Goal: Transaction & Acquisition: Purchase product/service

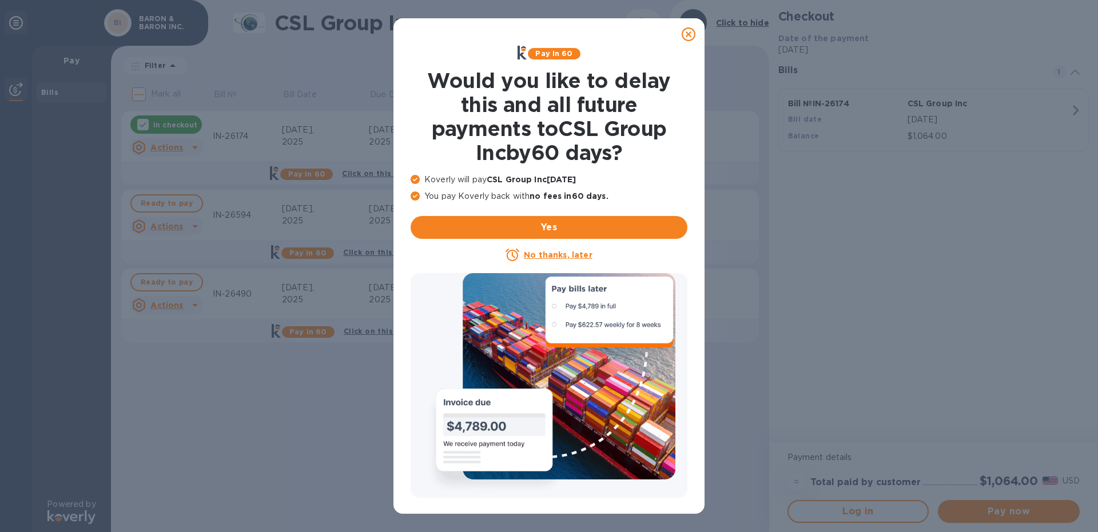
click at [685, 34] on icon at bounding box center [689, 34] width 14 height 14
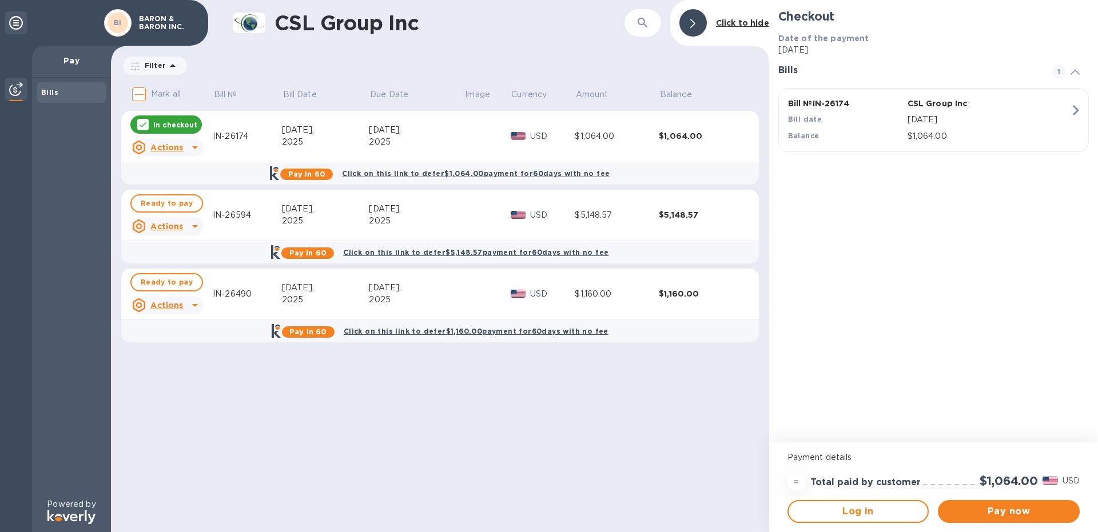
click at [173, 227] on u "Actions" at bounding box center [166, 226] width 33 height 9
click at [846, 507] on div at bounding box center [549, 266] width 1098 height 532
click at [195, 224] on icon at bounding box center [195, 227] width 14 height 14
click at [165, 206] on div at bounding box center [549, 266] width 1098 height 532
click at [164, 205] on span "Ready to pay" at bounding box center [167, 204] width 52 height 14
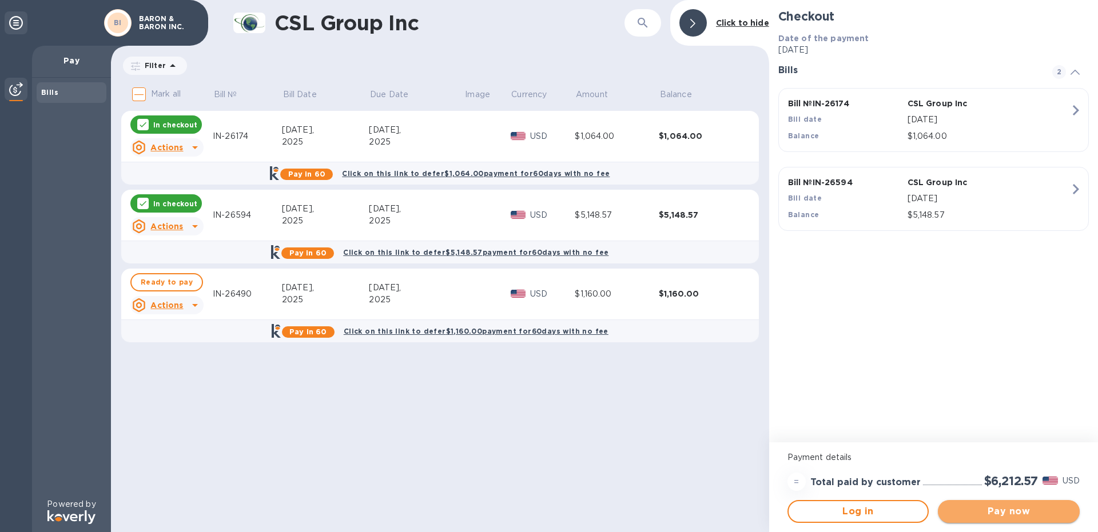
click at [994, 510] on span "Pay now" at bounding box center [1009, 512] width 124 height 14
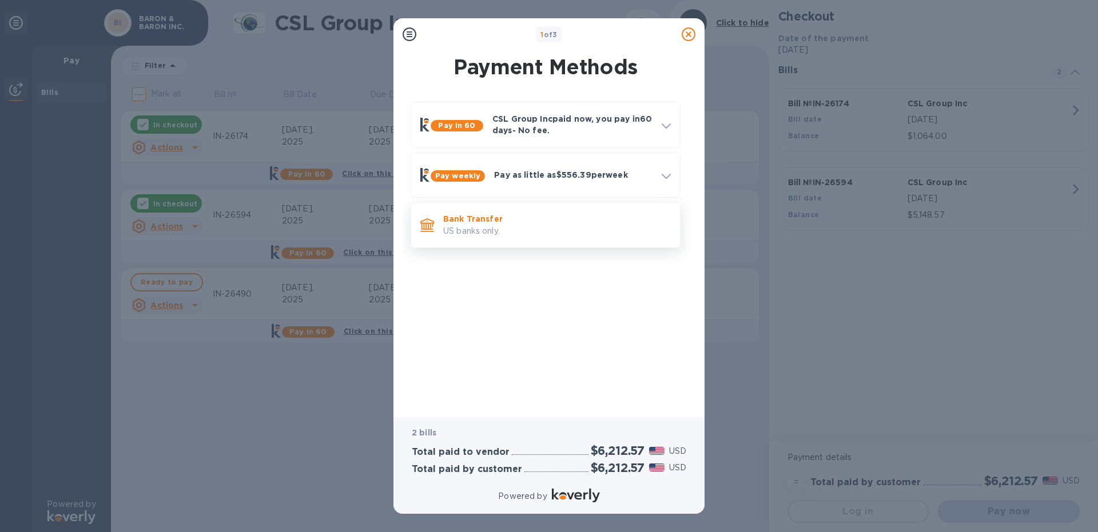
click at [540, 221] on p "Bank Transfer" at bounding box center [557, 218] width 228 height 11
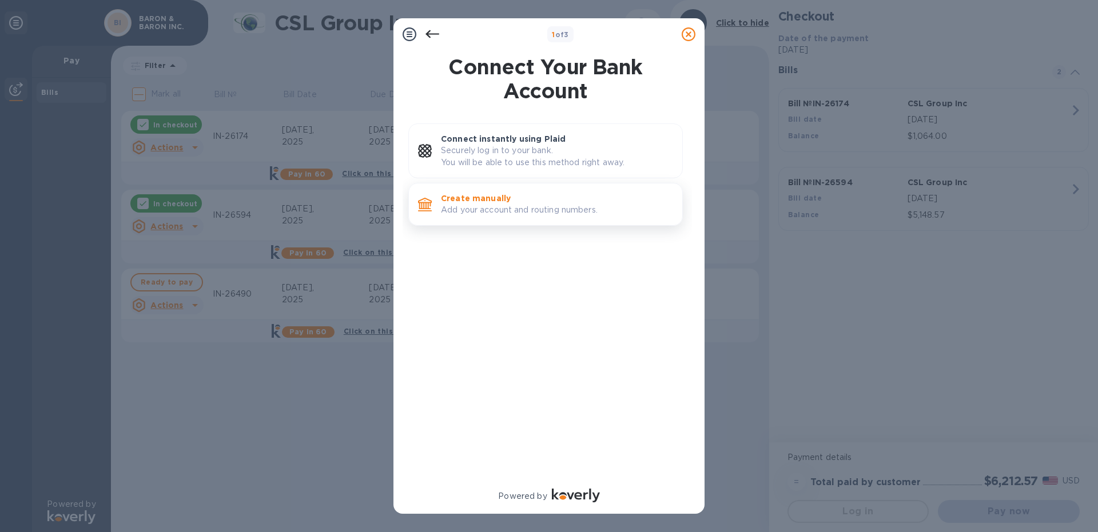
click at [505, 208] on p "Add your account and routing numbers." at bounding box center [557, 210] width 232 height 12
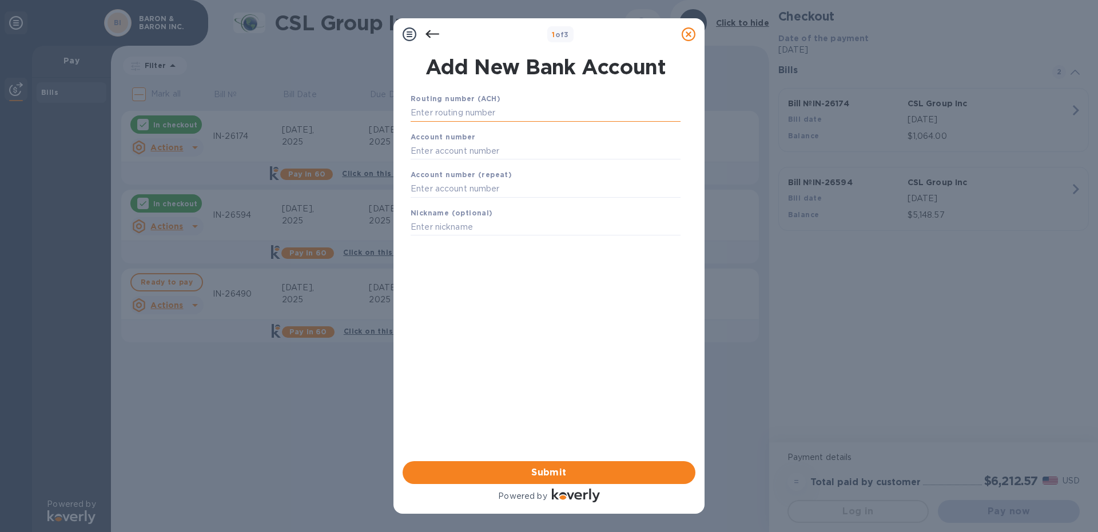
click at [483, 113] on input "text" at bounding box center [546, 113] width 270 height 17
type input "323070380"
type input "485003290335"
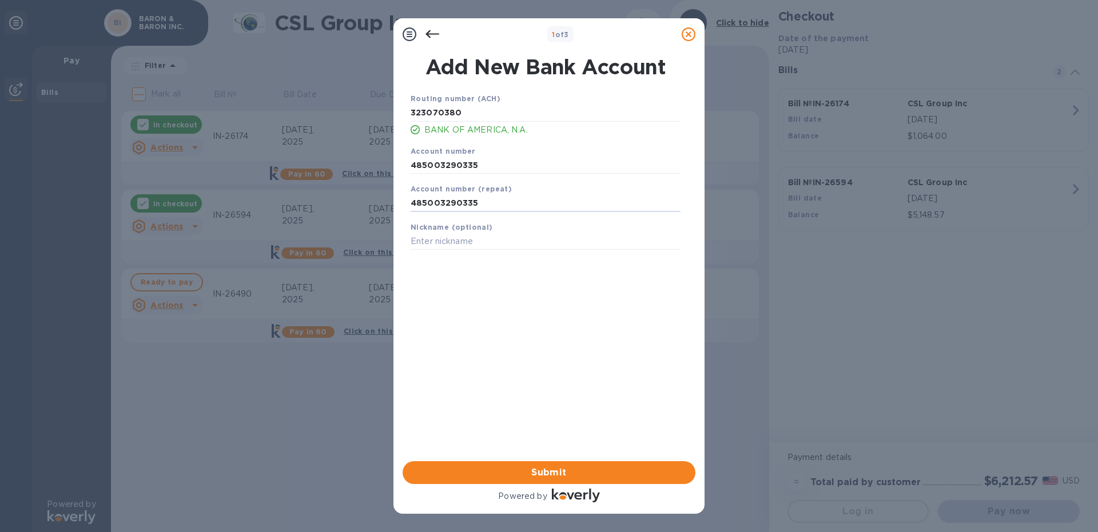
type input "485003290335"
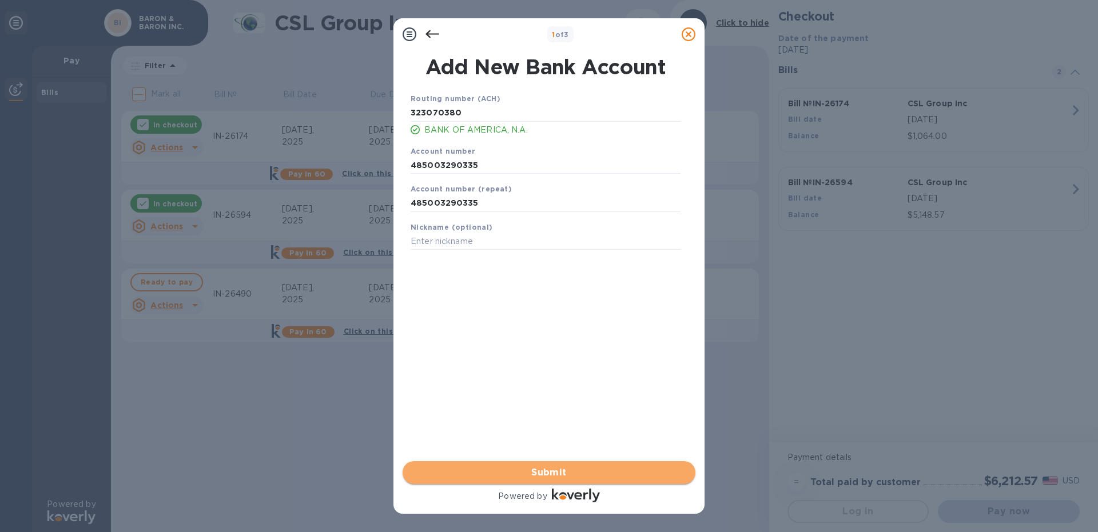
click at [560, 475] on span "Submit" at bounding box center [549, 473] width 274 height 14
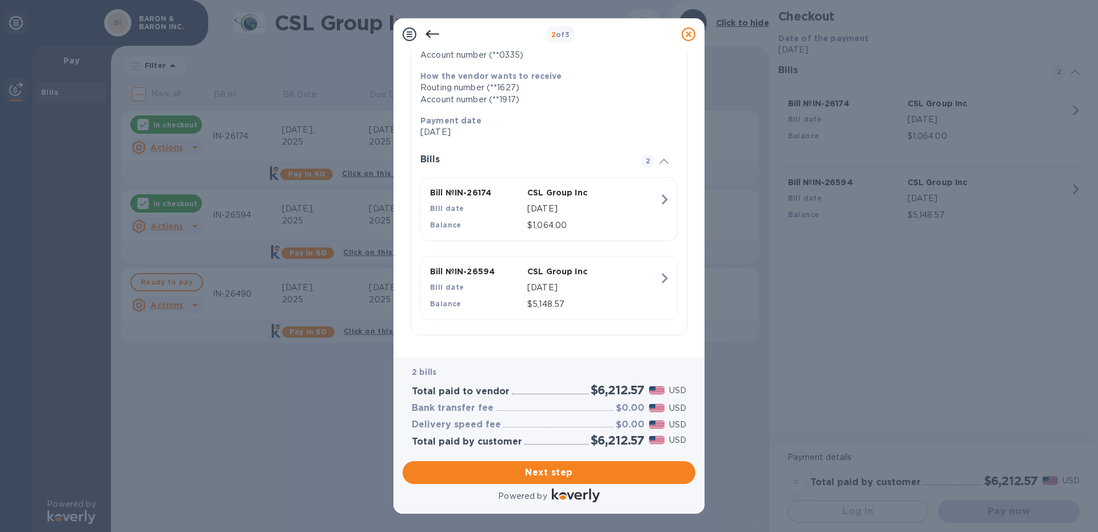
scroll to position [173, 0]
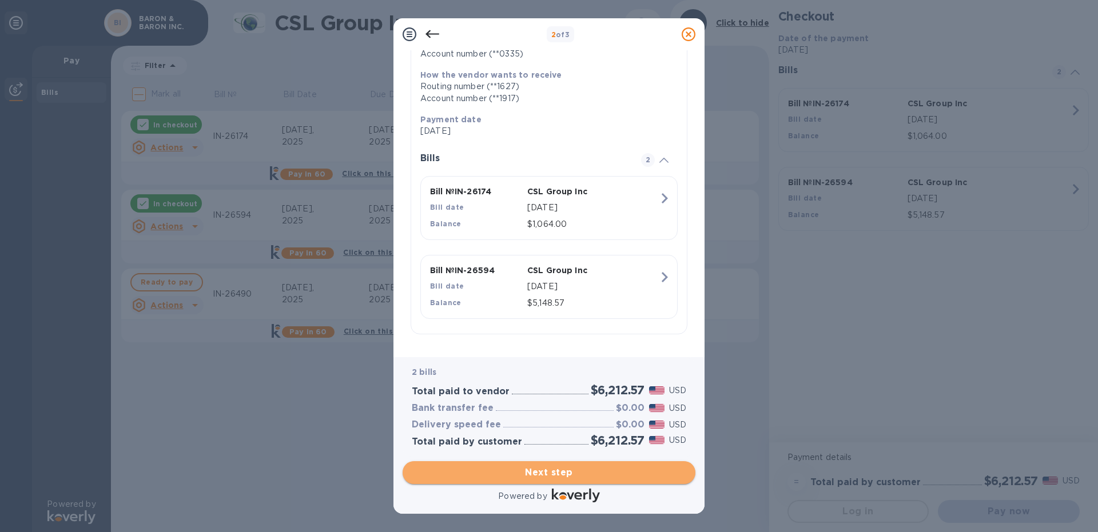
click at [551, 475] on span "Next step" at bounding box center [549, 473] width 274 height 14
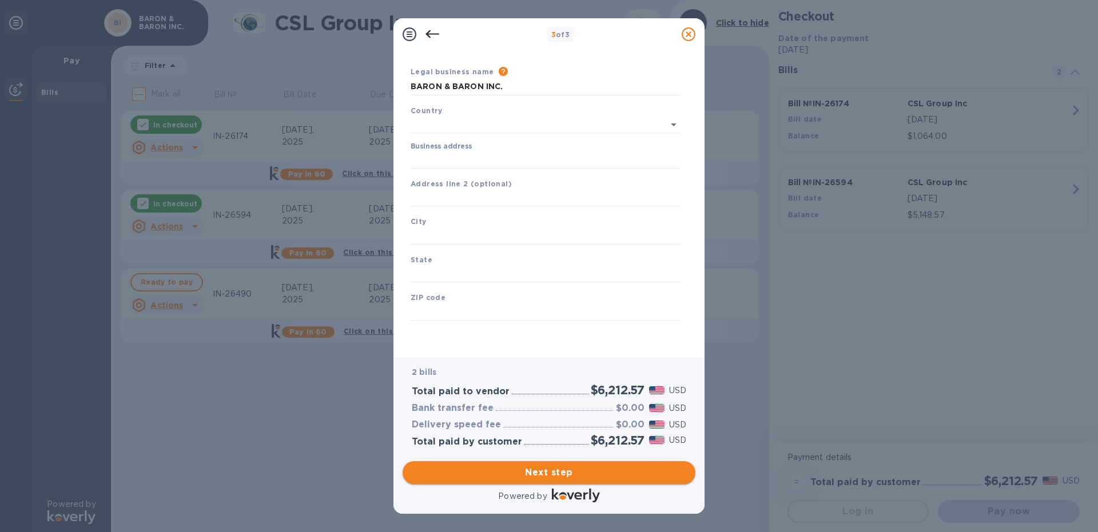
scroll to position [27, 0]
type input "[GEOGRAPHIC_DATA]"
click at [510, 161] on input "Business address" at bounding box center [546, 160] width 270 height 17
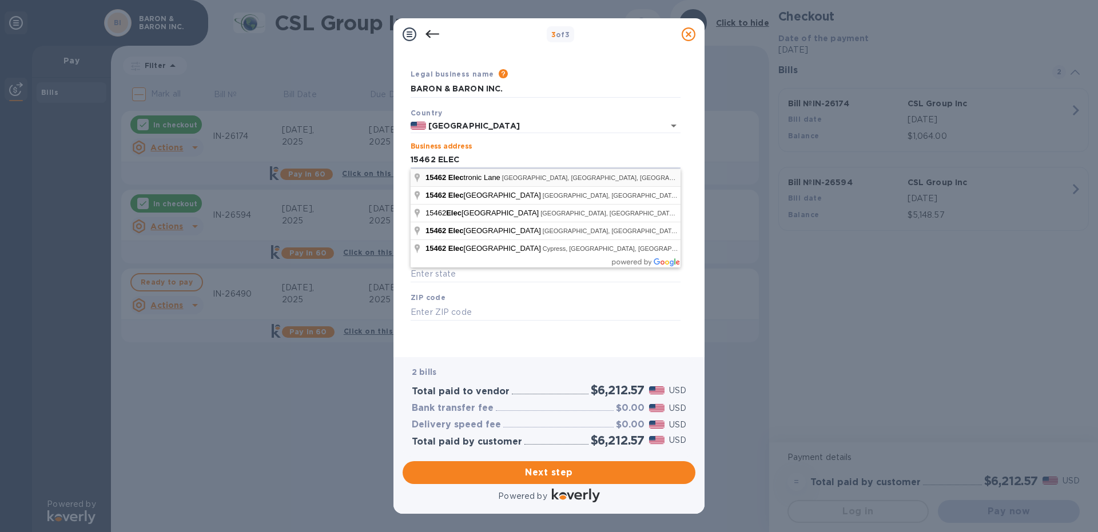
type input "[STREET_ADDRESS]"
type input "[GEOGRAPHIC_DATA]"
type input "CA"
type input "92649"
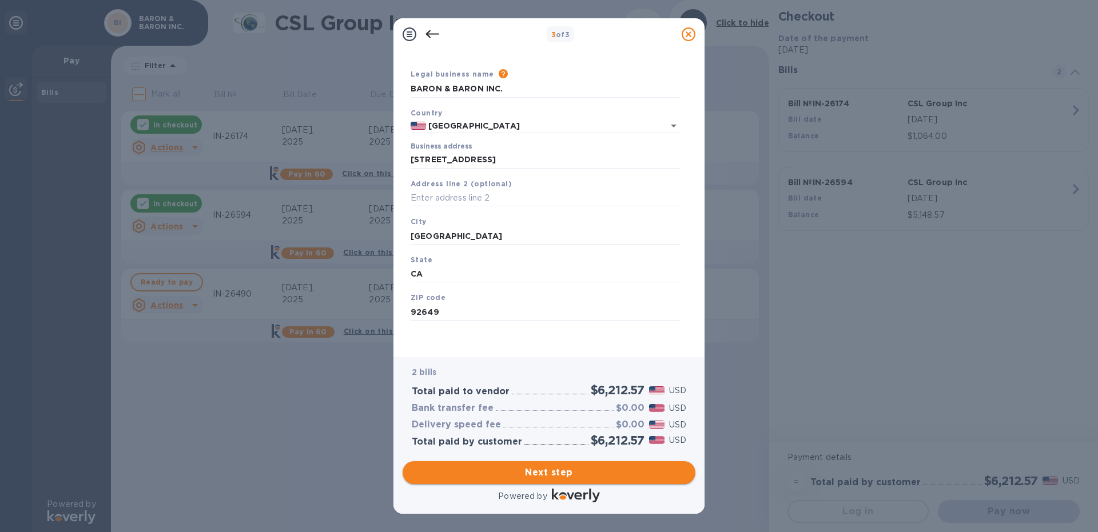
click at [548, 472] on span "Next step" at bounding box center [549, 473] width 274 height 14
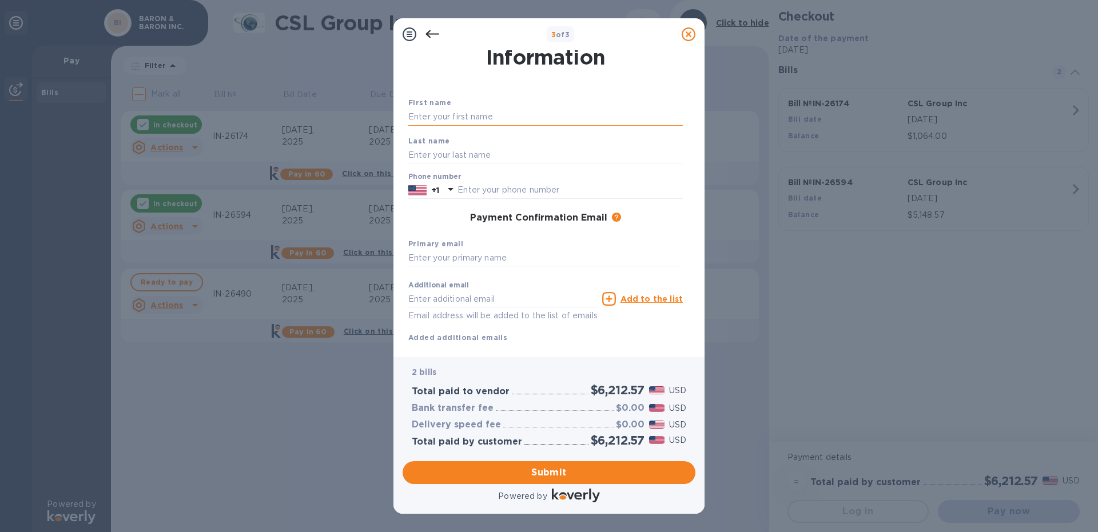
click at [497, 113] on input "text" at bounding box center [545, 117] width 274 height 17
type input "c"
type input "[PERSON_NAME]"
type input "BARON"
type input "7142307283"
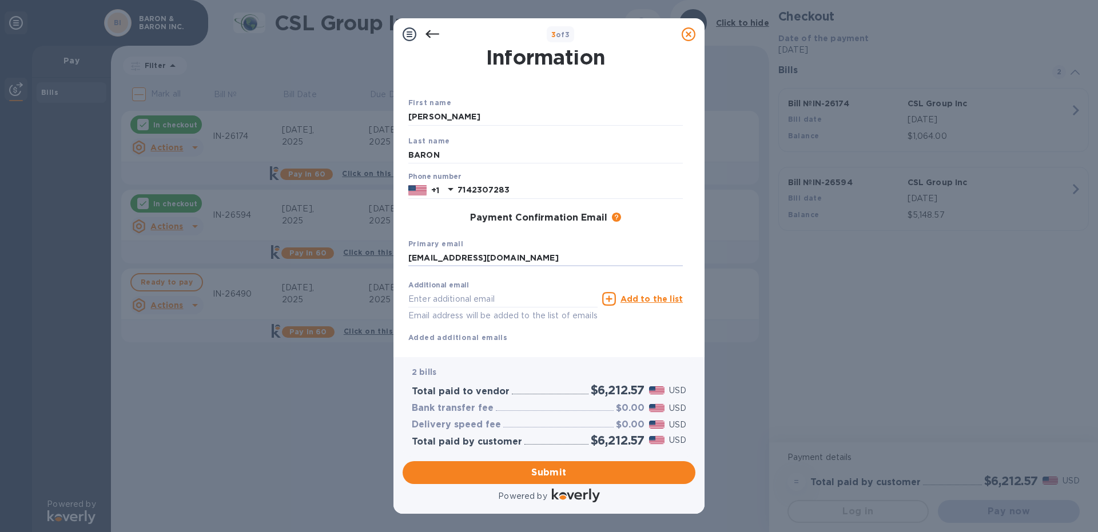
type input "[EMAIL_ADDRESS][DOMAIN_NAME]"
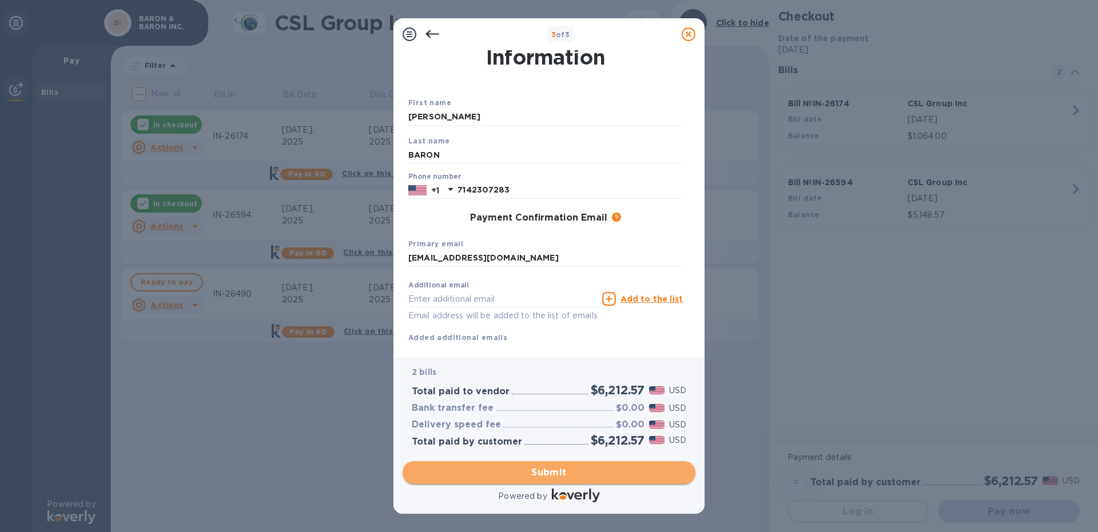
click at [550, 473] on span "Submit" at bounding box center [549, 473] width 274 height 14
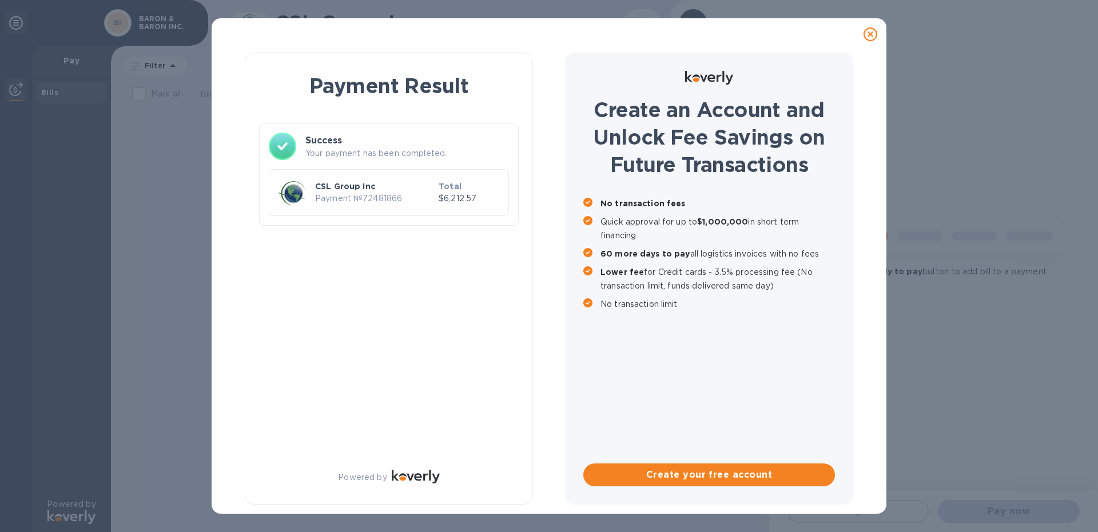
scroll to position [0, 0]
checkbox input "true"
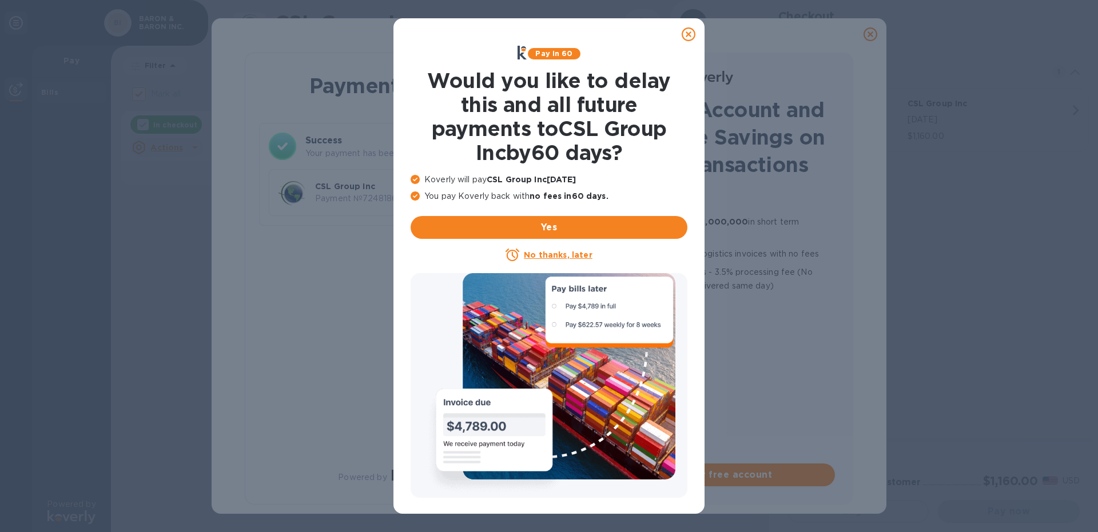
click at [690, 35] on icon at bounding box center [689, 34] width 14 height 14
